Goal: Task Accomplishment & Management: Manage account settings

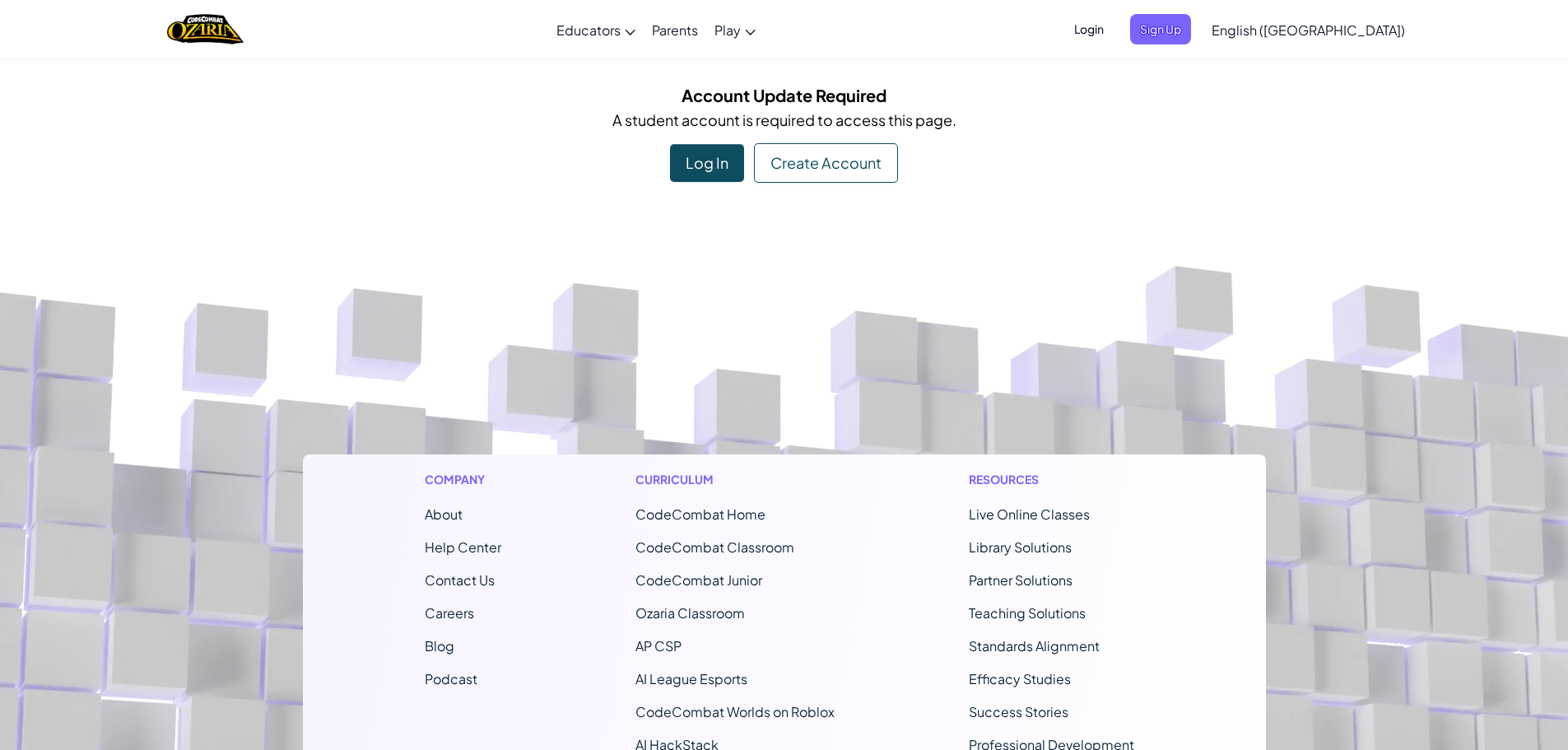
click at [703, 149] on div "Log In" at bounding box center [707, 163] width 74 height 38
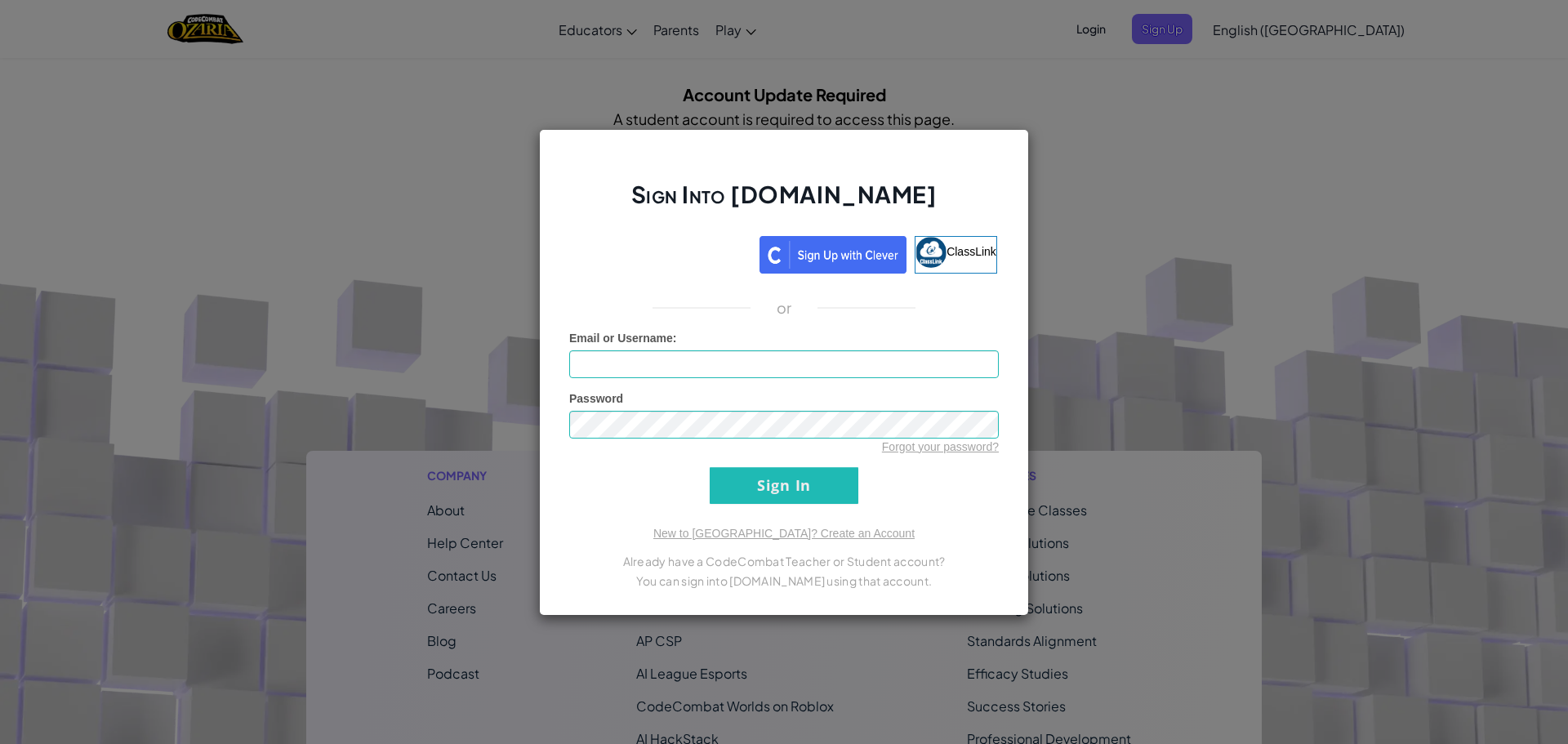
click at [981, 287] on div "Sign Into [DOMAIN_NAME] ClassLink or Unknown Error Email or Username : Password…" at bounding box center [784, 372] width 490 height 487
click at [1051, 278] on div "Sign Into [DOMAIN_NAME] ClassLink or Unknown Error Email or Username : Password…" at bounding box center [784, 372] width 1568 height 744
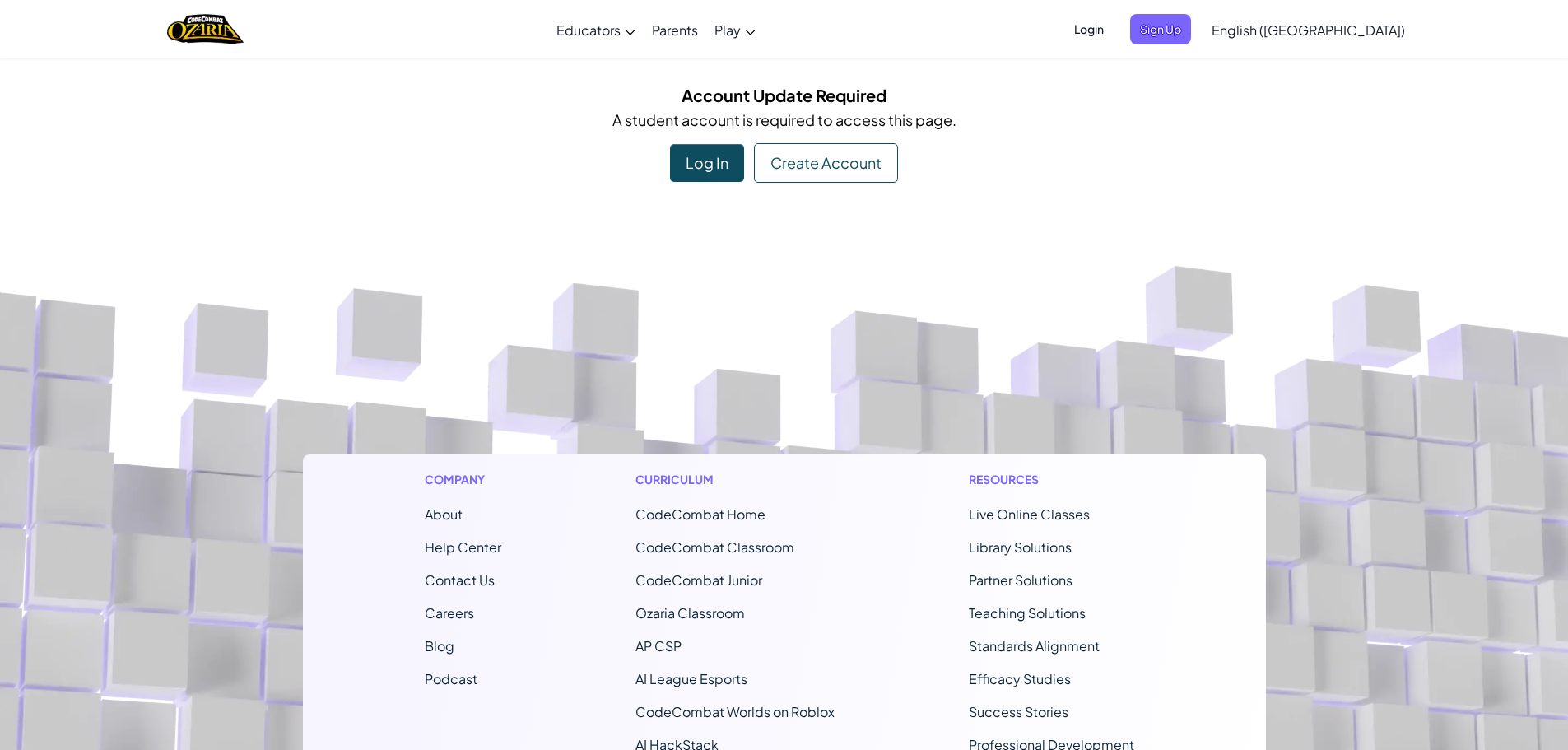
click at [728, 164] on div "Log In" at bounding box center [707, 163] width 74 height 38
